Goal: Find specific page/section: Find specific page/section

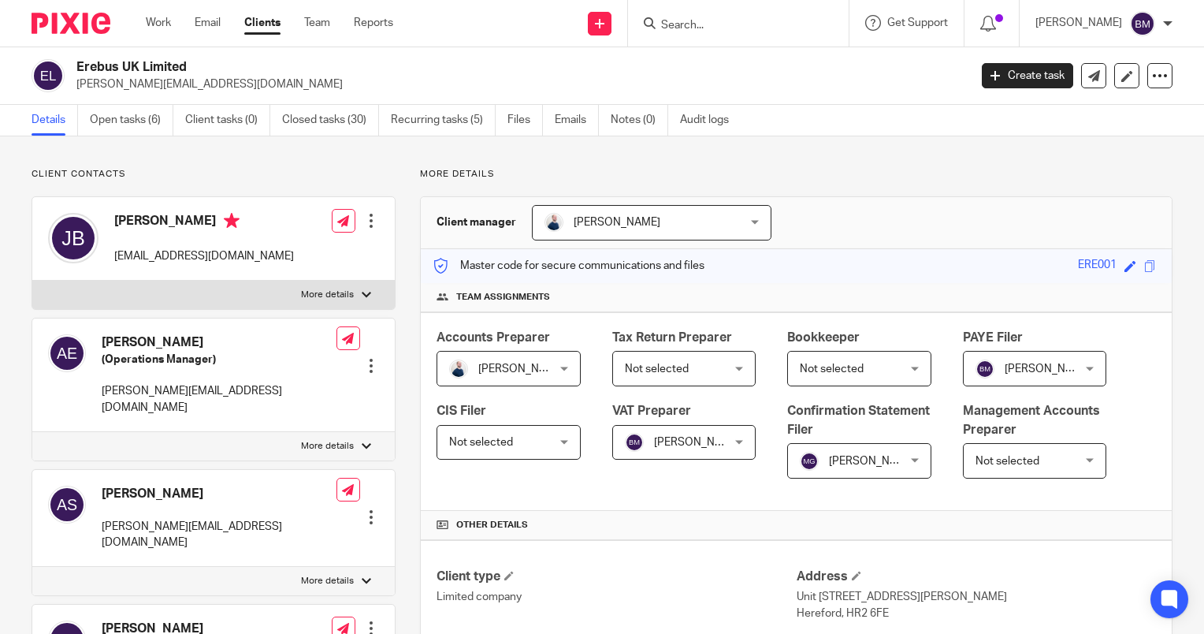
scroll to position [1698, 0]
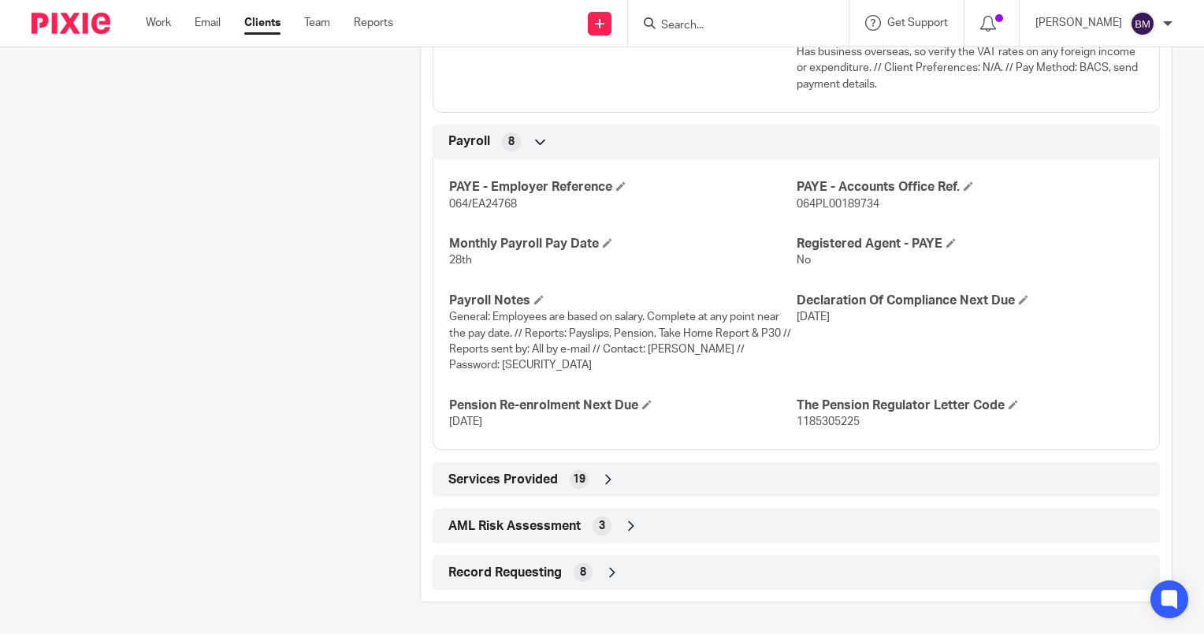
click at [712, 20] on input "Search" at bounding box center [731, 26] width 142 height 14
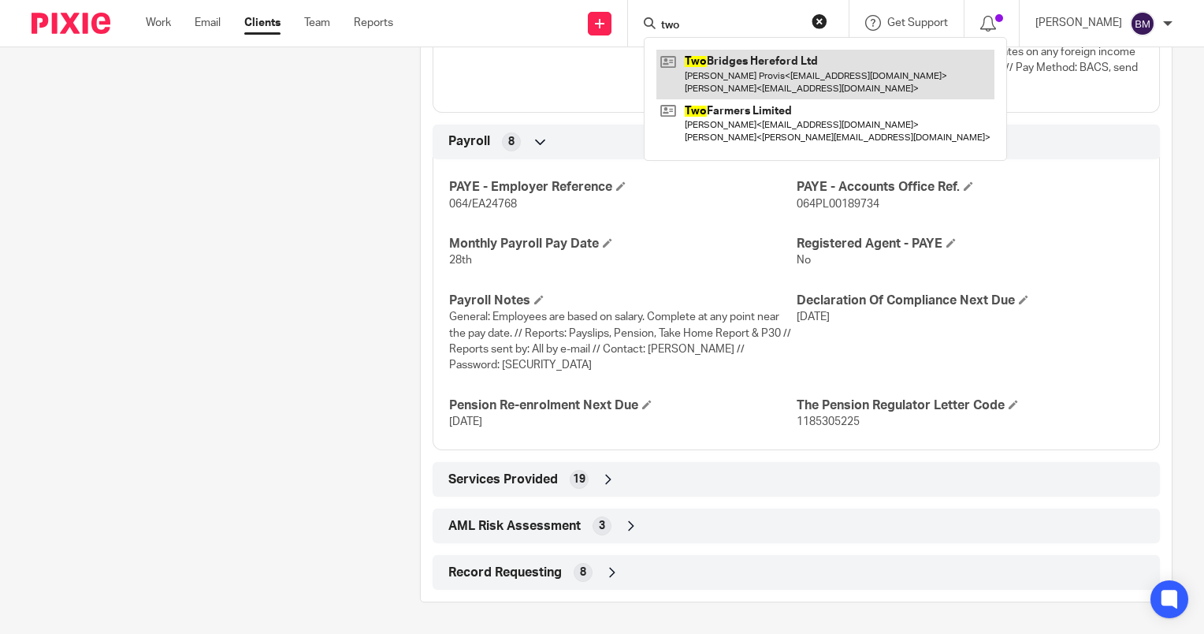
type input "two"
click at [769, 70] on link at bounding box center [825, 74] width 338 height 49
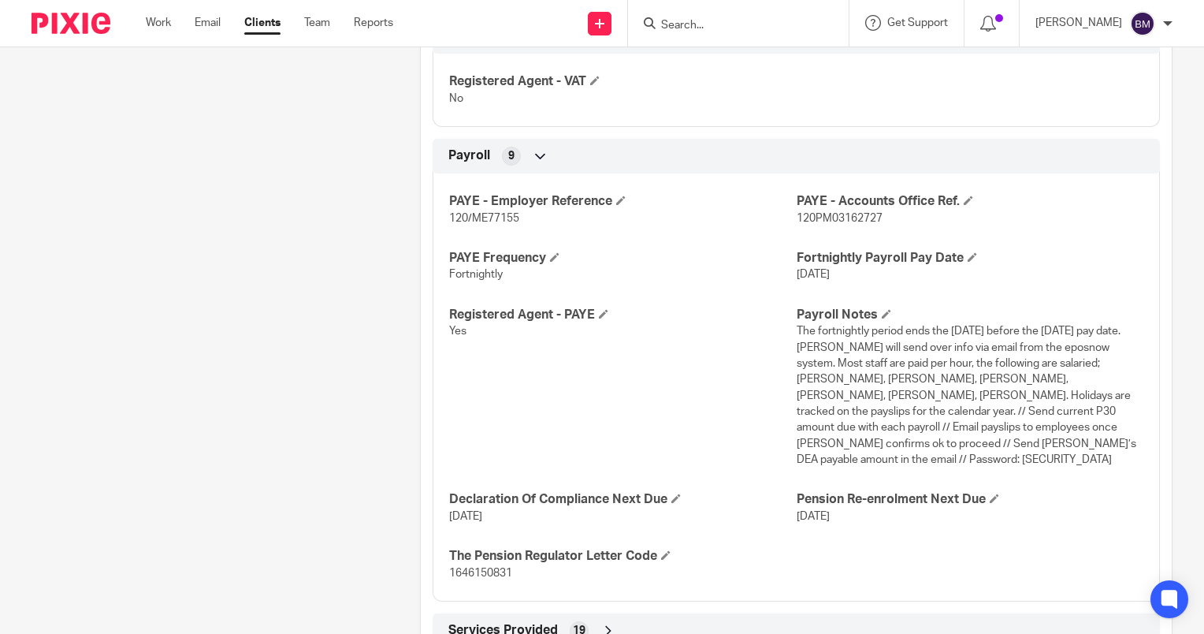
scroll to position [1703, 0]
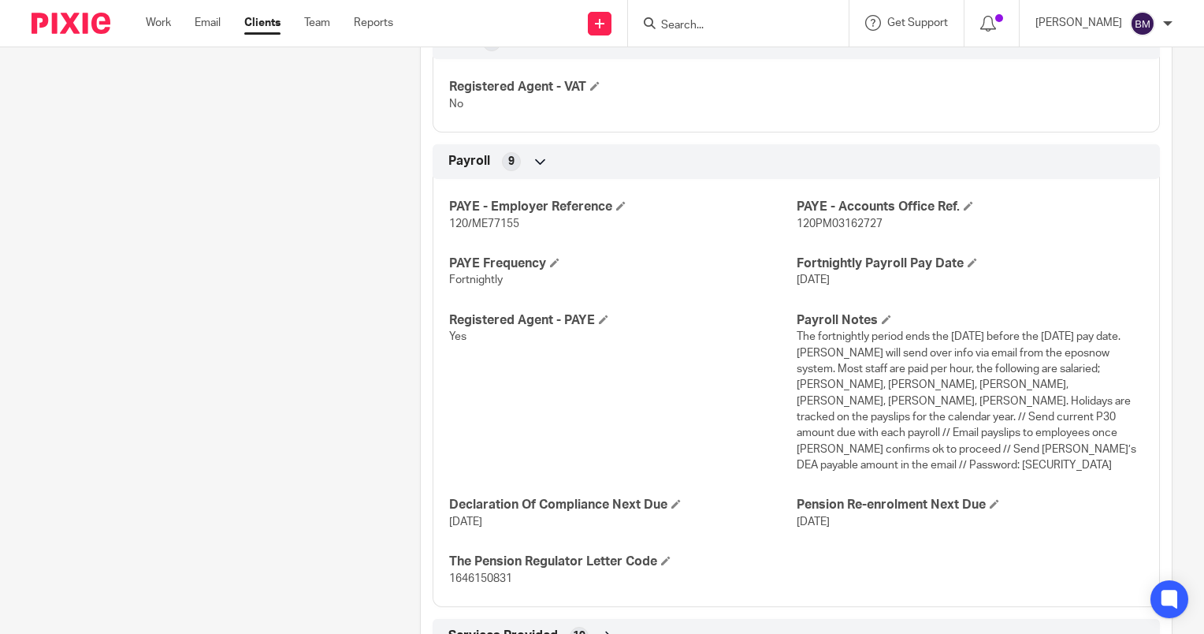
click at [816, 448] on span "The fortnightly period ends the Sunday before the Friday pay date. Sam will sen…" at bounding box center [967, 400] width 340 height 139
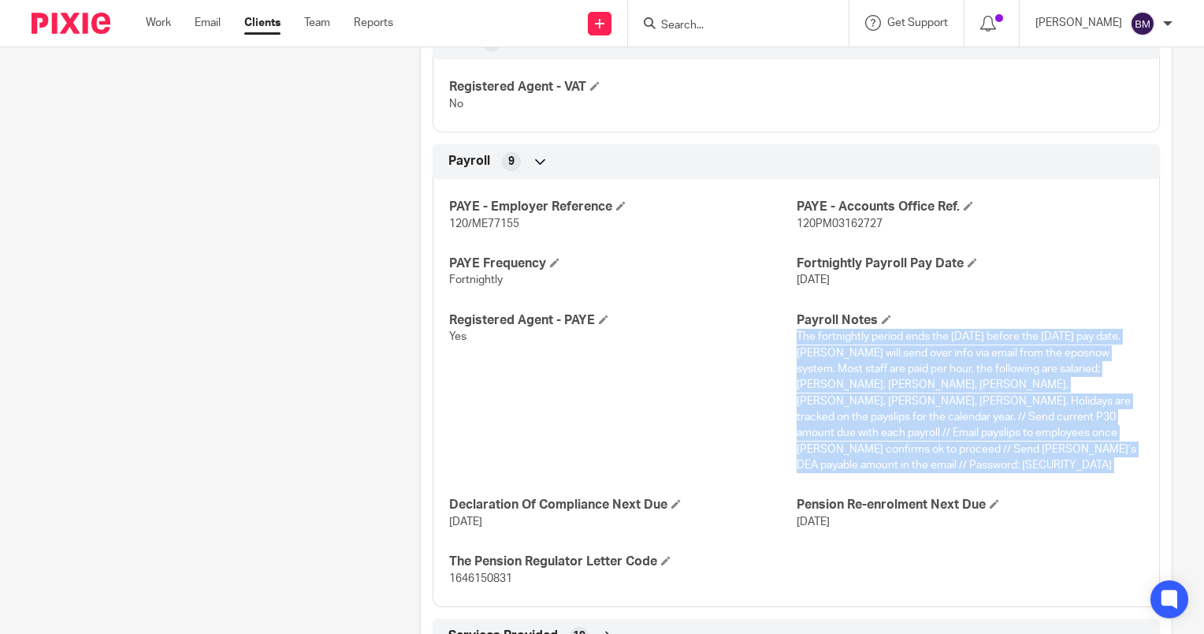
click at [816, 448] on span "The fortnightly period ends the Sunday before the Friday pay date. Sam will sen…" at bounding box center [967, 400] width 340 height 139
click at [842, 450] on p "The fortnightly period ends the Sunday before the Friday pay date. Sam will sen…" at bounding box center [970, 401] width 347 height 144
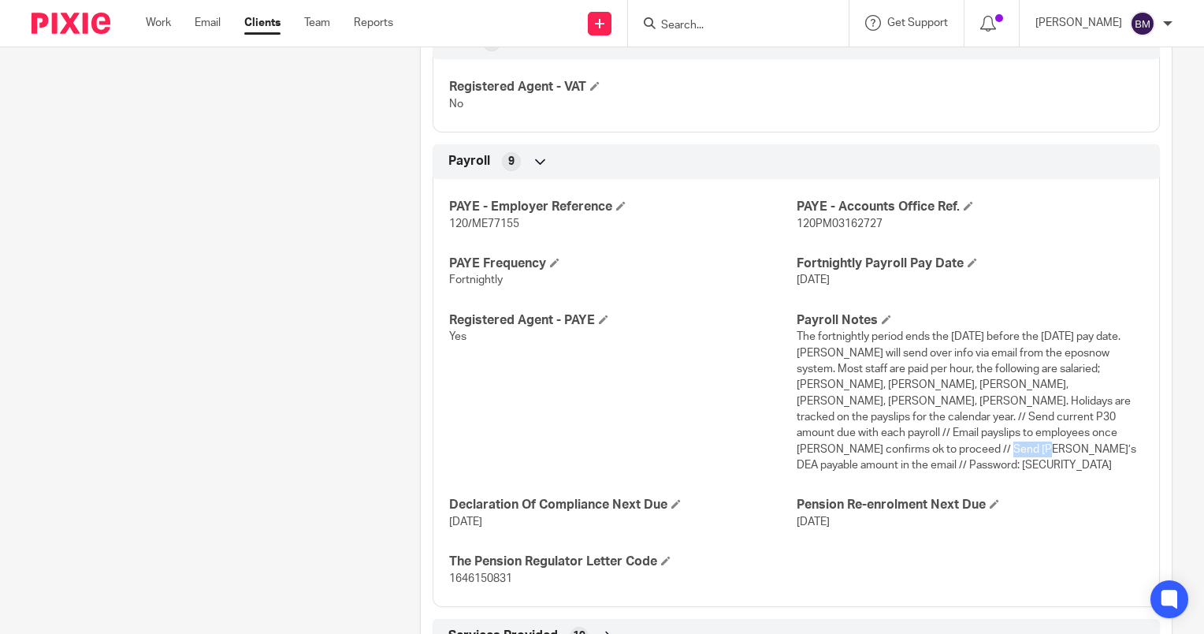
drag, startPoint x: 792, startPoint y: 448, endPoint x: 835, endPoint y: 452, distance: 43.5
click at [835, 452] on p "The fortnightly period ends the Sunday before the Friday pay date. Sam will sen…" at bounding box center [970, 401] width 347 height 144
click at [856, 455] on div "PAYE - Employer Reference 120/ME77155 PAYE - Accounts Office Ref. 120PM03162727…" at bounding box center [796, 387] width 727 height 440
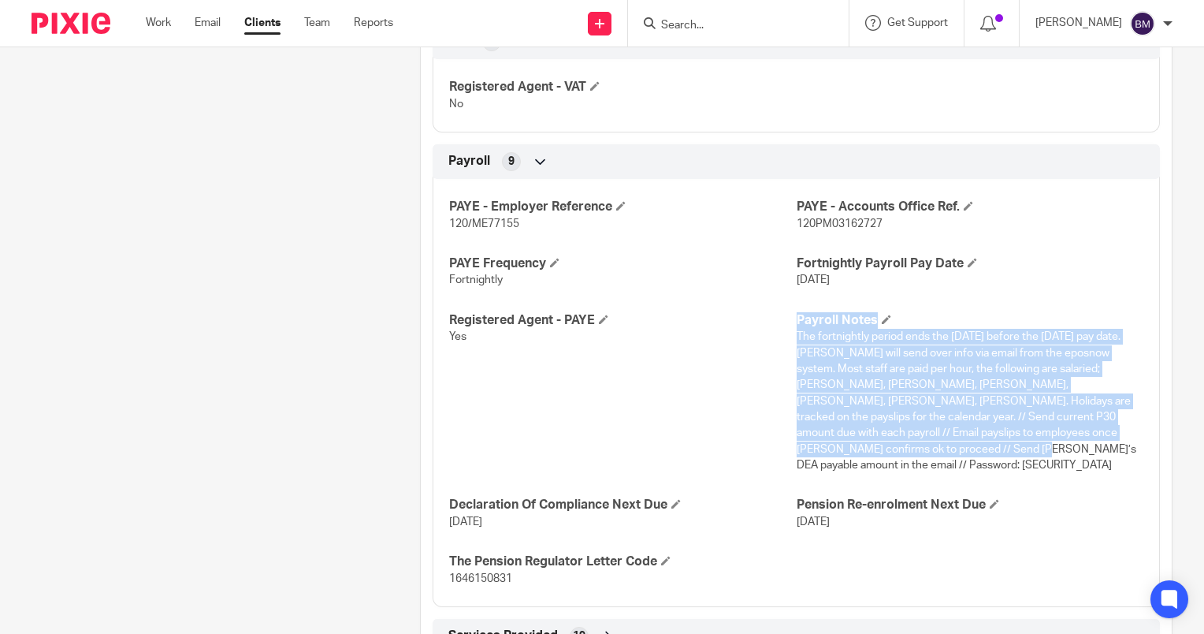
drag, startPoint x: 835, startPoint y: 448, endPoint x: 786, endPoint y: 452, distance: 49.7
click at [786, 452] on div "PAYE - Employer Reference 120/ME77155 PAYE - Accounts Office Ref. 120PM03162727…" at bounding box center [796, 387] width 727 height 440
click at [797, 452] on p "The fortnightly period ends the Sunday before the Friday pay date. Sam will sen…" at bounding box center [970, 401] width 347 height 144
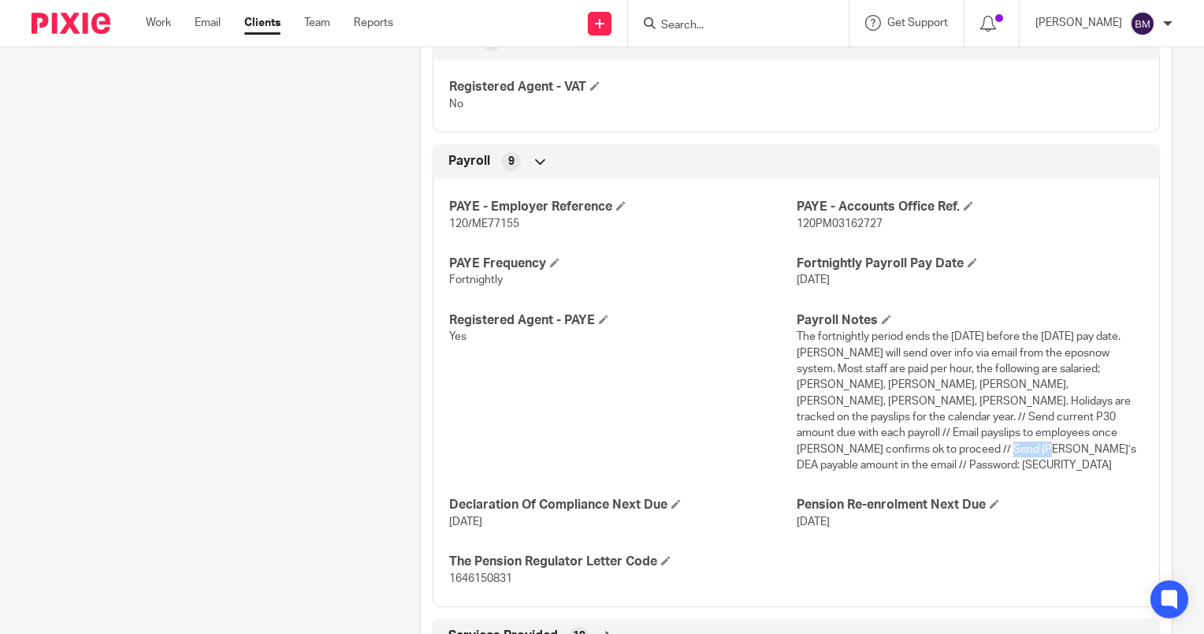
drag, startPoint x: 793, startPoint y: 452, endPoint x: 837, endPoint y: 448, distance: 44.3
click at [837, 448] on p "The fortnightly period ends the Sunday before the Friday pay date. Sam will sen…" at bounding box center [970, 401] width 347 height 144
copy span "pINK22-"
click at [797, 450] on span "The fortnightly period ends the Sunday before the Friday pay date. Sam will sen…" at bounding box center [967, 400] width 340 height 139
drag, startPoint x: 789, startPoint y: 448, endPoint x: 835, endPoint y: 444, distance: 46.6
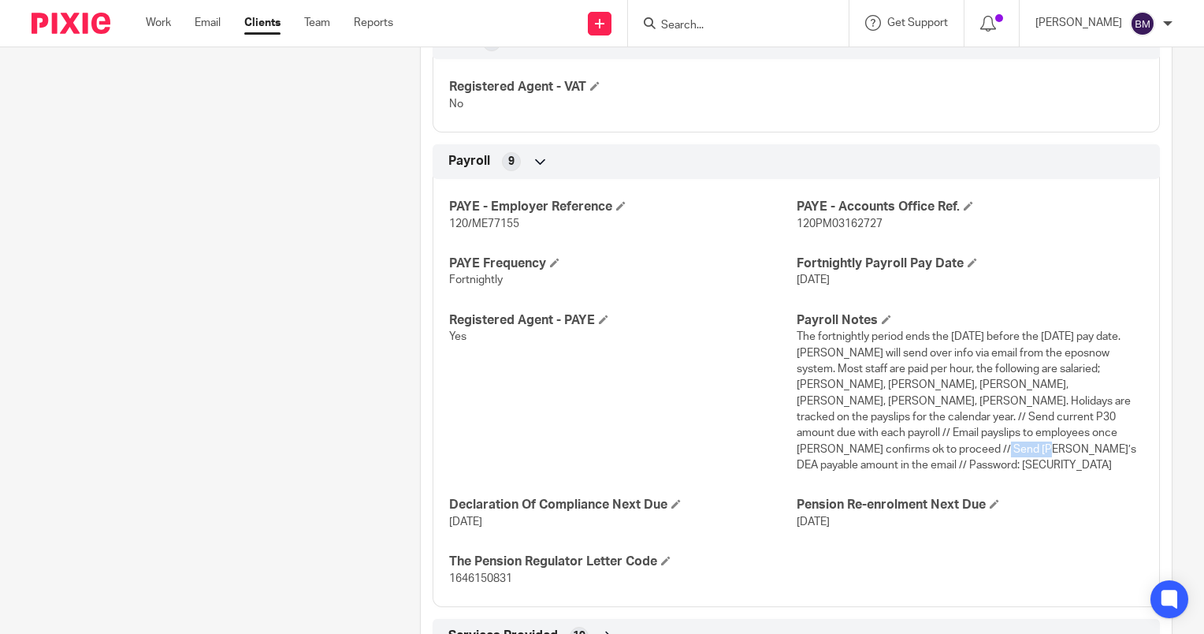
click at [835, 444] on span "The fortnightly period ends the Sunday before the Friday pay date. Sam will sen…" at bounding box center [967, 400] width 340 height 139
copy span "npINK22-"
click at [753, 27] on input "Search" at bounding box center [731, 26] width 142 height 14
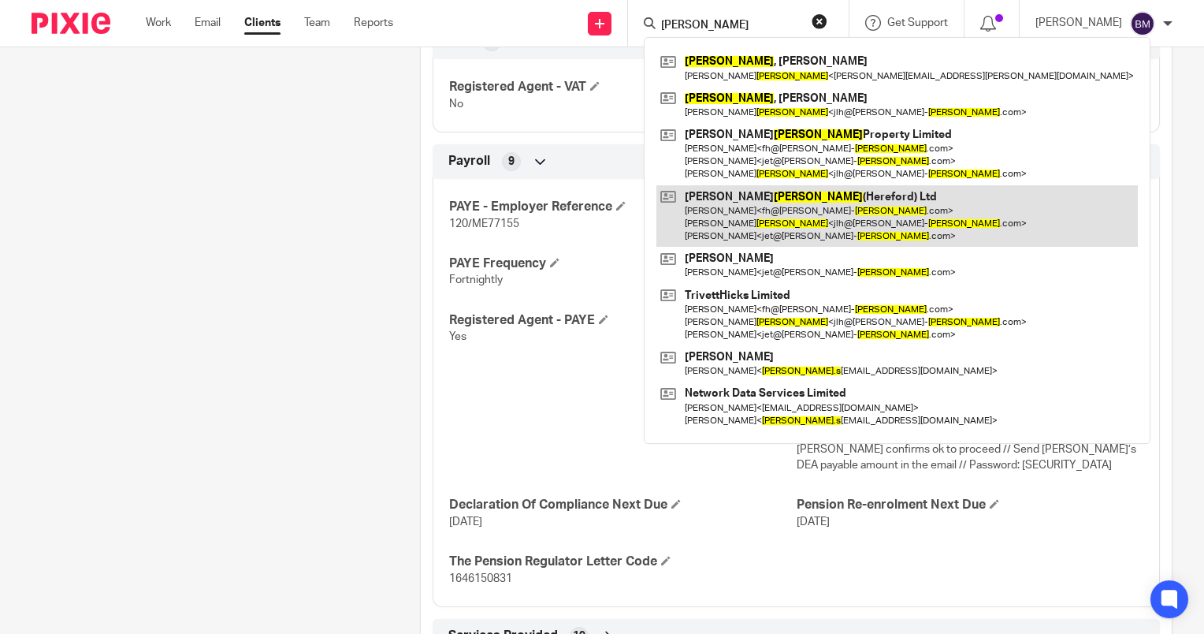
type input "hicks"
click at [836, 211] on link at bounding box center [896, 216] width 481 height 62
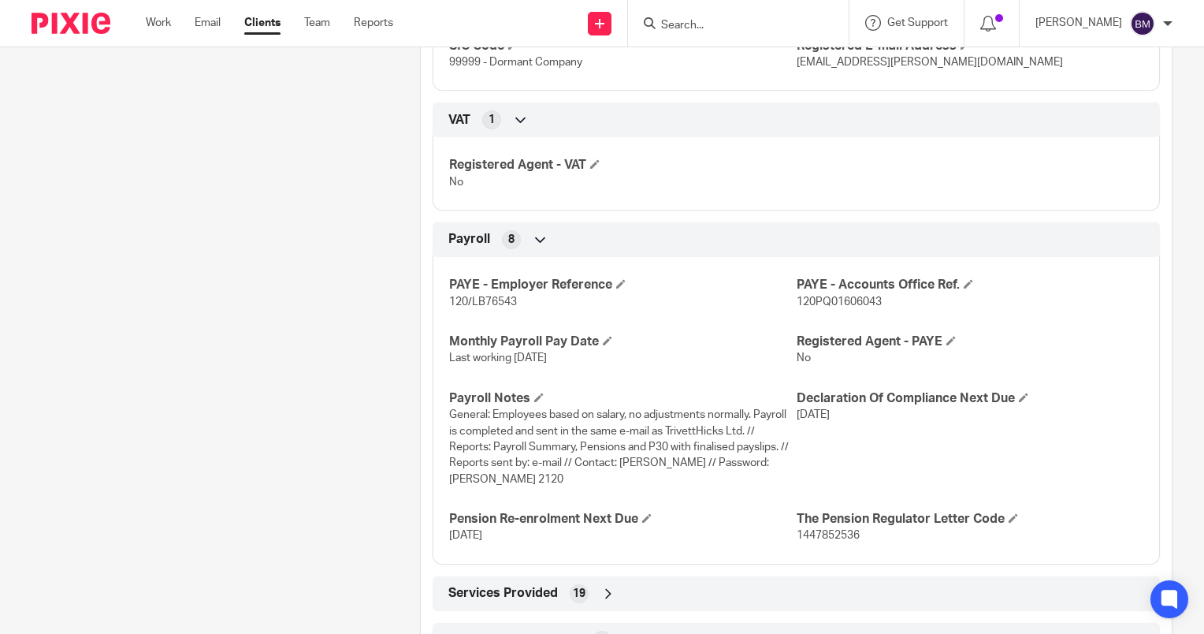
scroll to position [1413, 0]
